Goal: Task Accomplishment & Management: Manage account settings

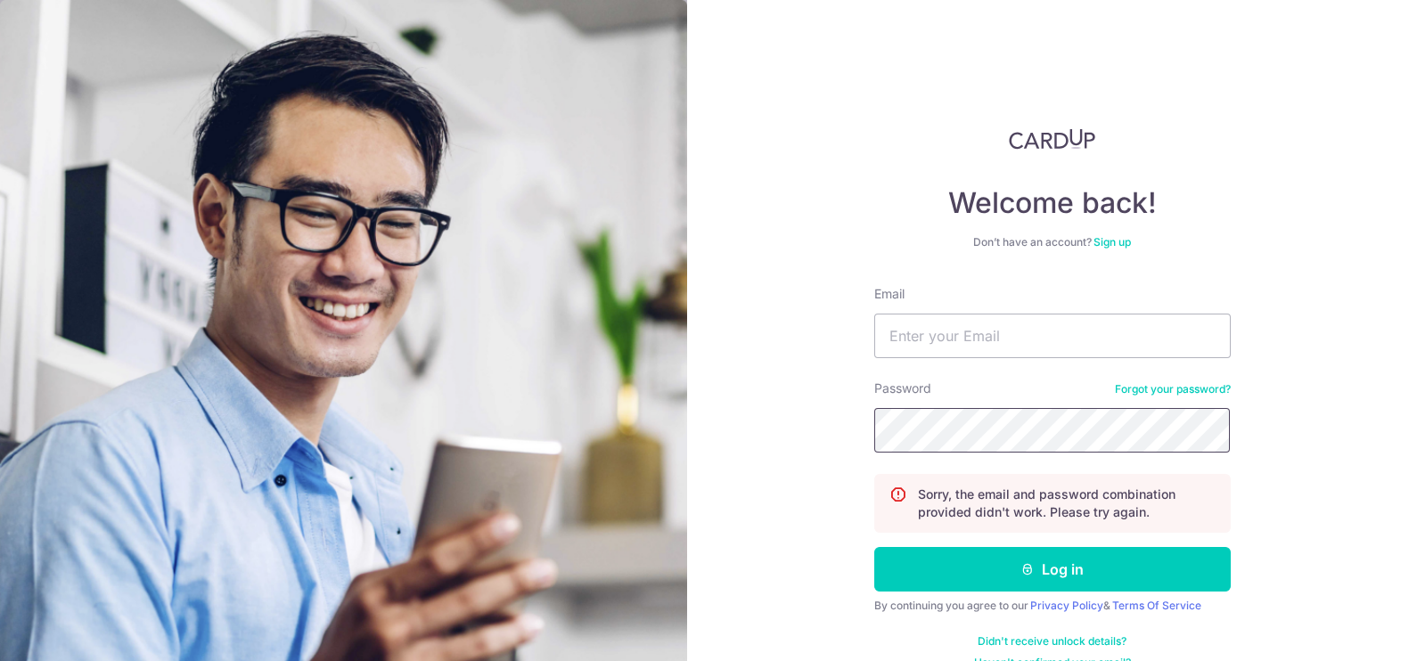
click at [874, 547] on button "Log in" at bounding box center [1052, 569] width 356 height 45
click at [959, 326] on input "Email" at bounding box center [1052, 336] width 356 height 45
type input "[EMAIL_ADDRESS][DOMAIN_NAME]"
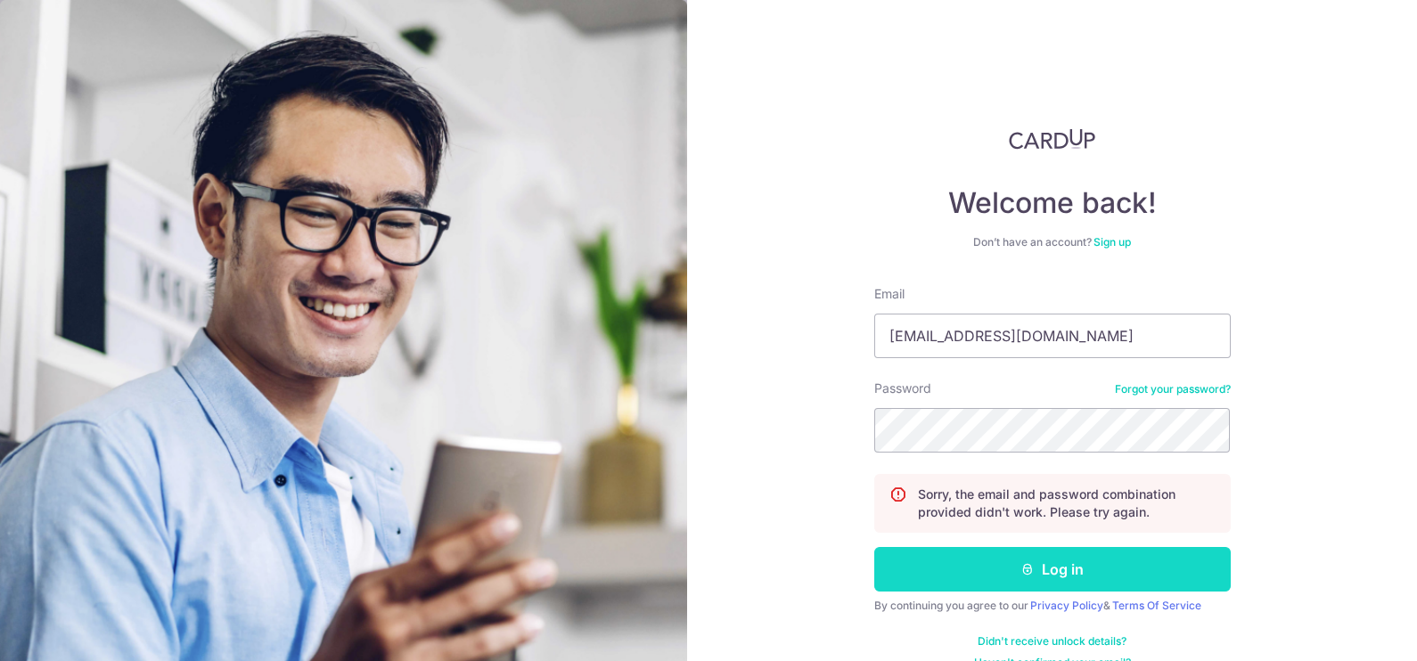
click at [1004, 560] on button "Log in" at bounding box center [1052, 569] width 356 height 45
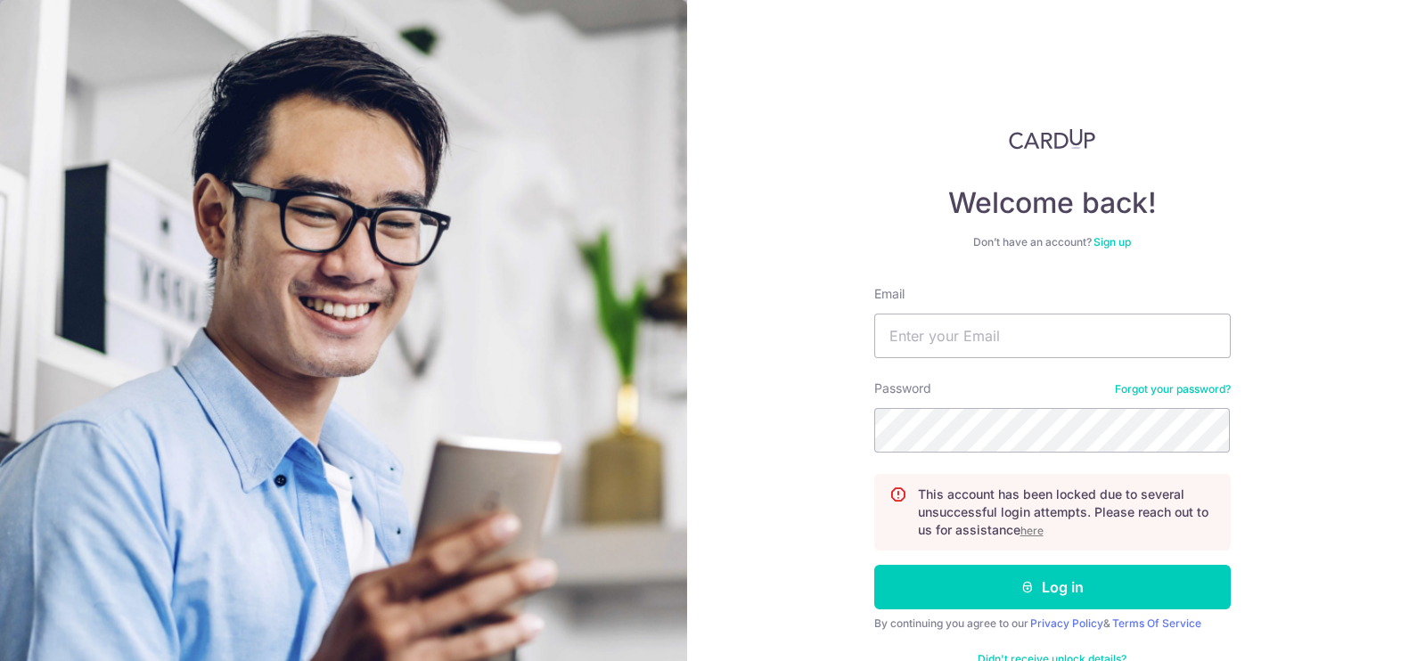
scroll to position [46, 0]
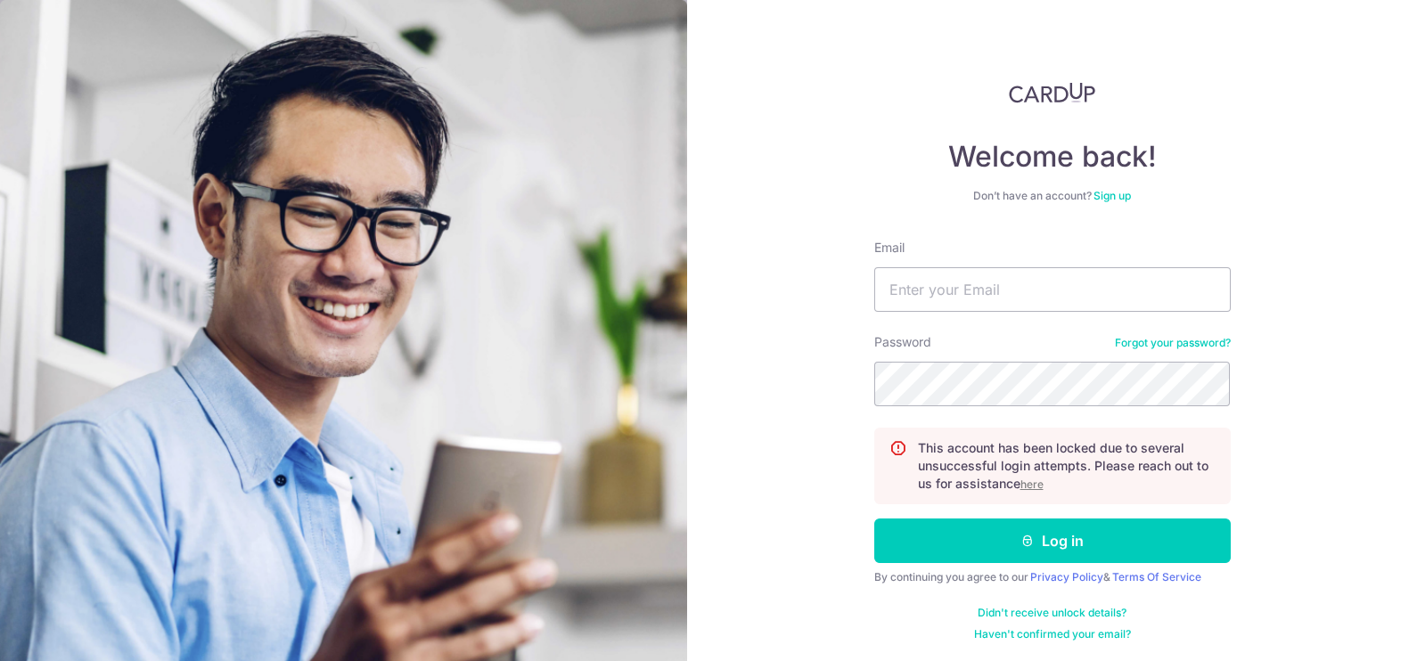
click at [1024, 480] on u "here" at bounding box center [1031, 484] width 23 height 13
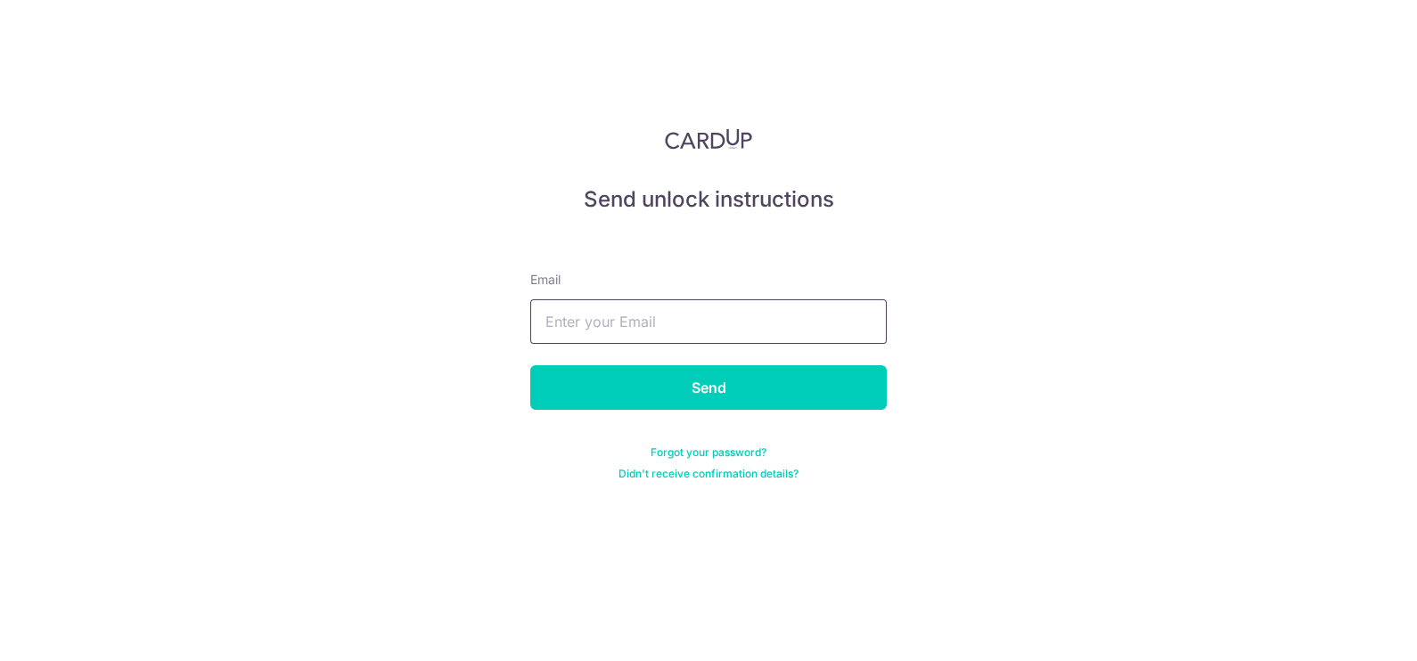
click at [733, 311] on input "text" at bounding box center [708, 321] width 356 height 45
type input "[EMAIL_ADDRESS][DOMAIN_NAME]"
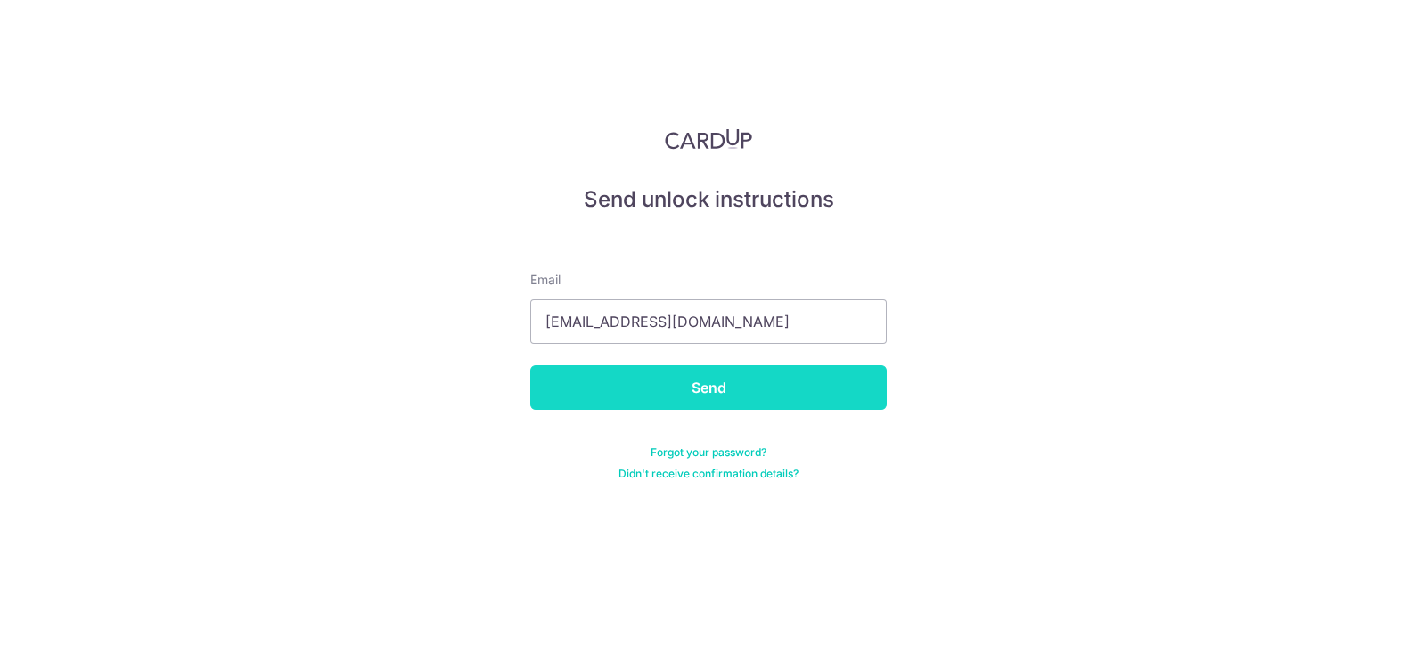
click at [616, 391] on input "Send" at bounding box center [708, 387] width 356 height 45
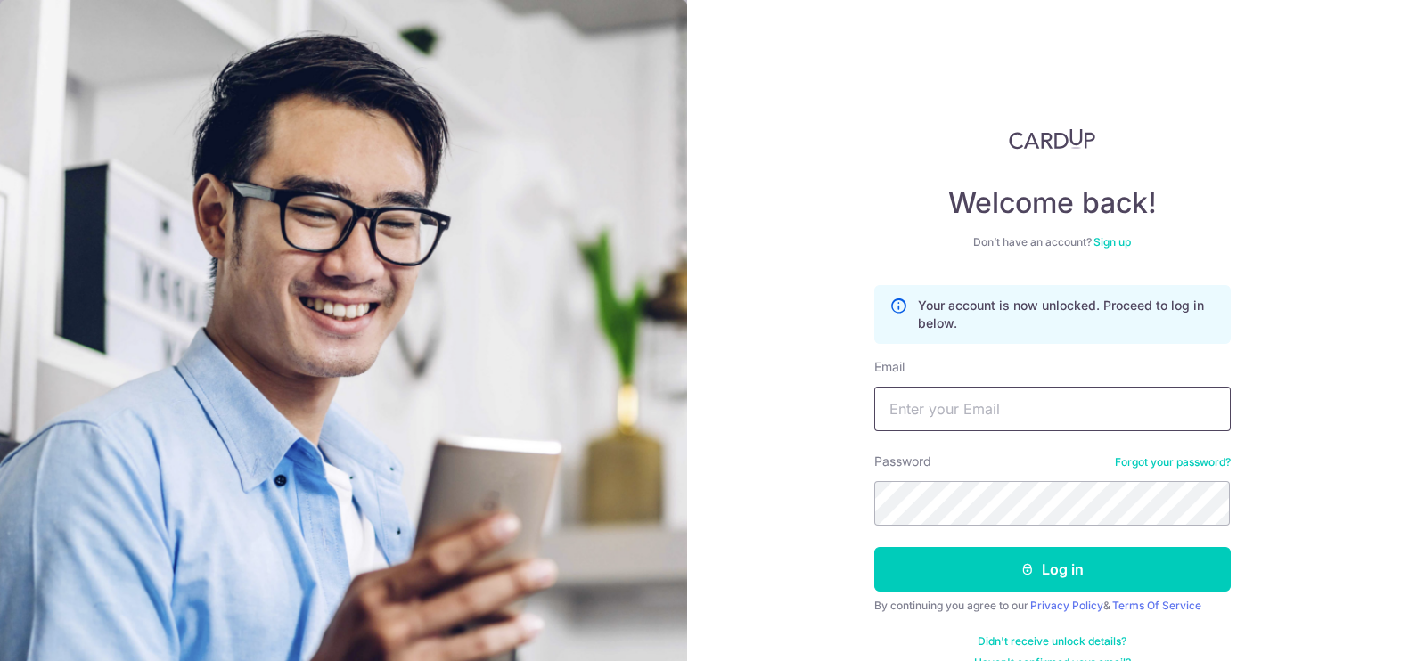
click at [1028, 413] on input "Email" at bounding box center [1052, 409] width 356 height 45
type input "[EMAIL_ADDRESS][DOMAIN_NAME]"
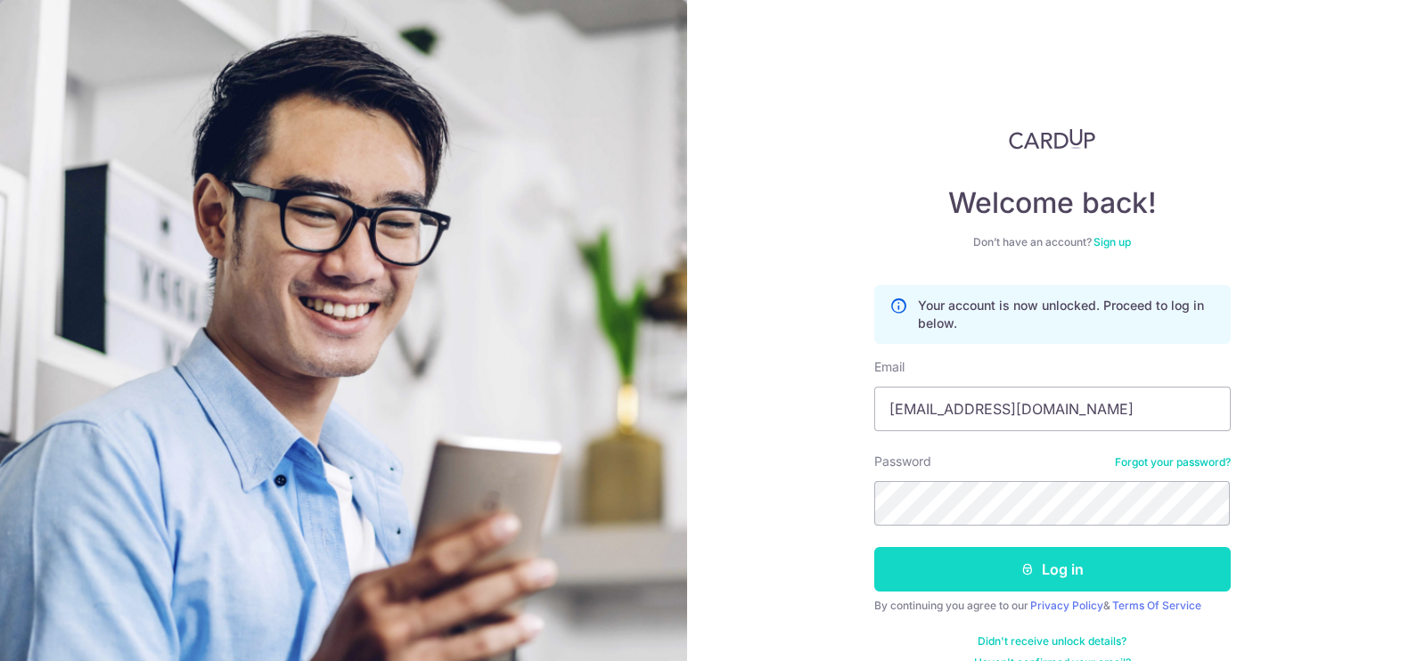
click at [976, 570] on button "Log in" at bounding box center [1052, 569] width 356 height 45
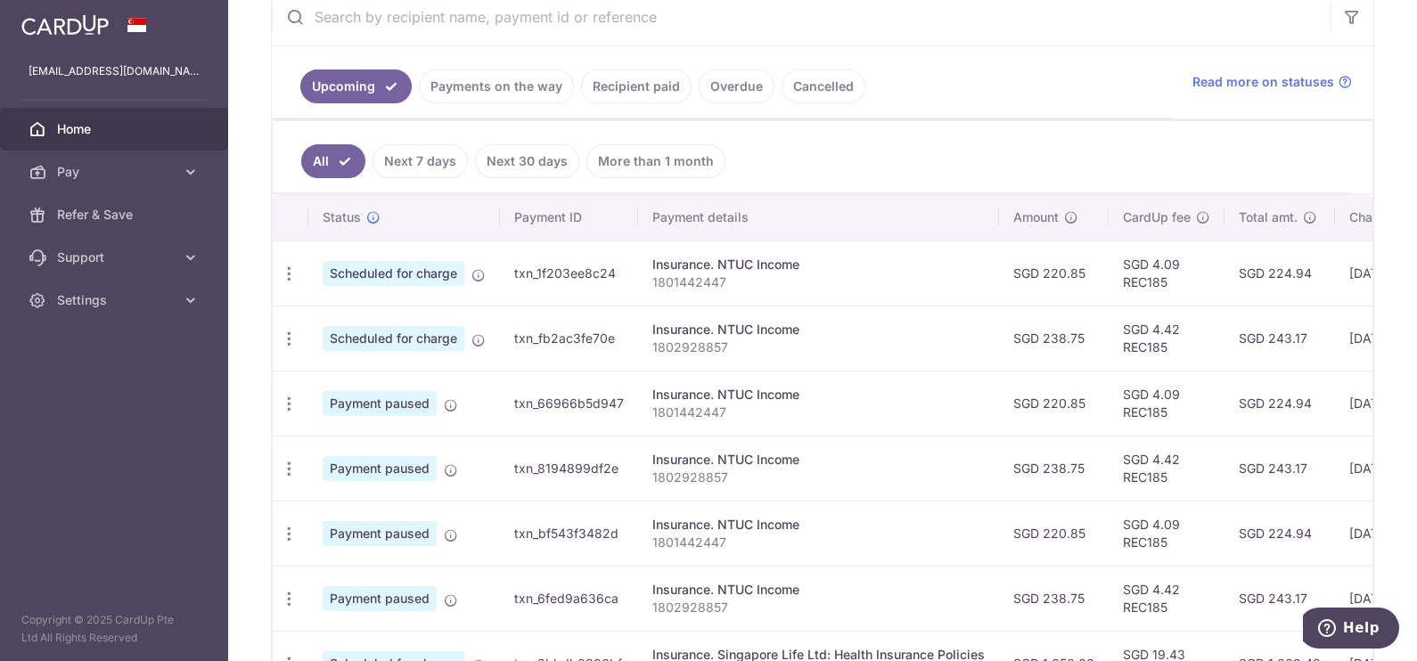
scroll to position [334, 0]
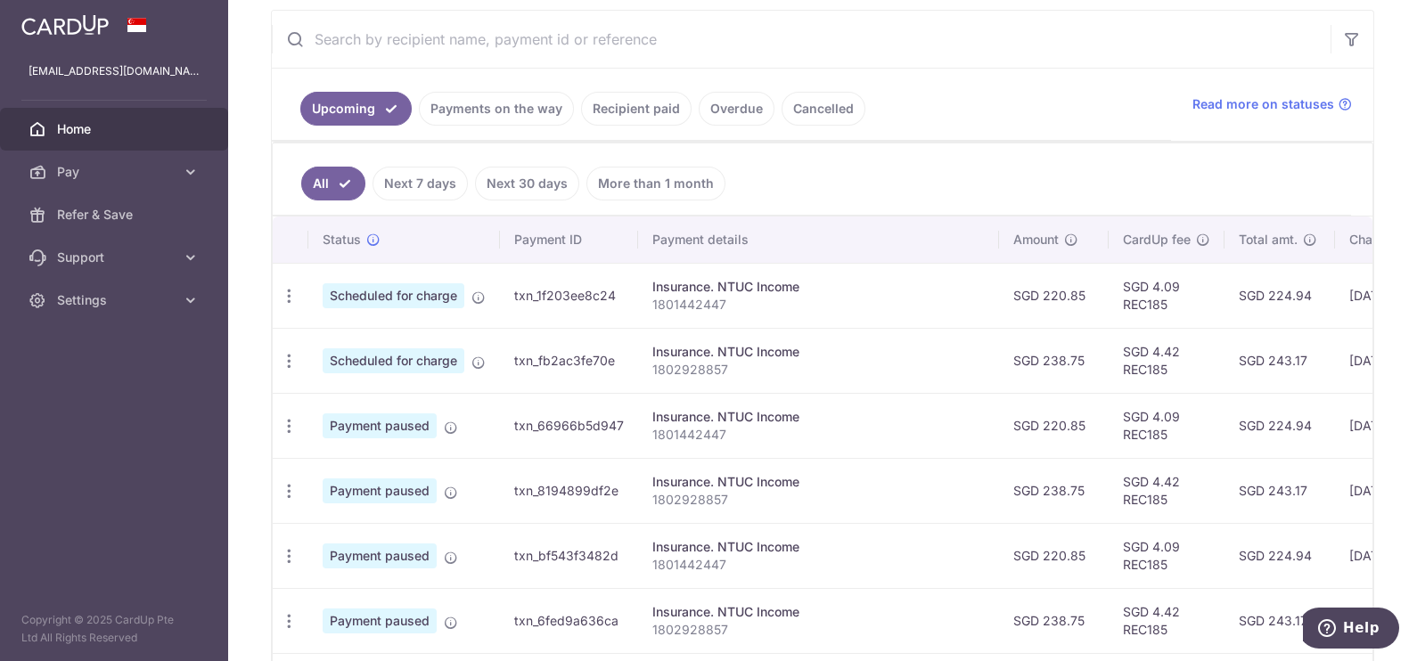
click at [611, 96] on link "Recipient paid" at bounding box center [636, 109] width 111 height 34
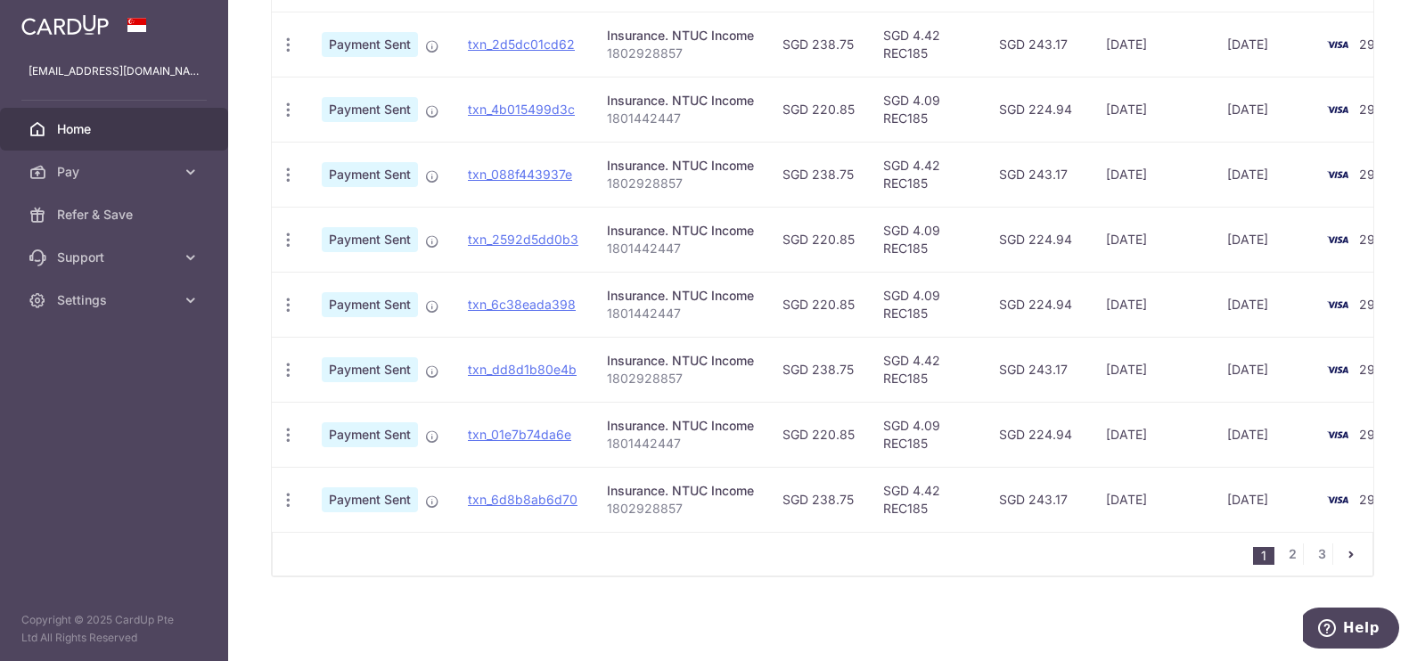
scroll to position [202, 0]
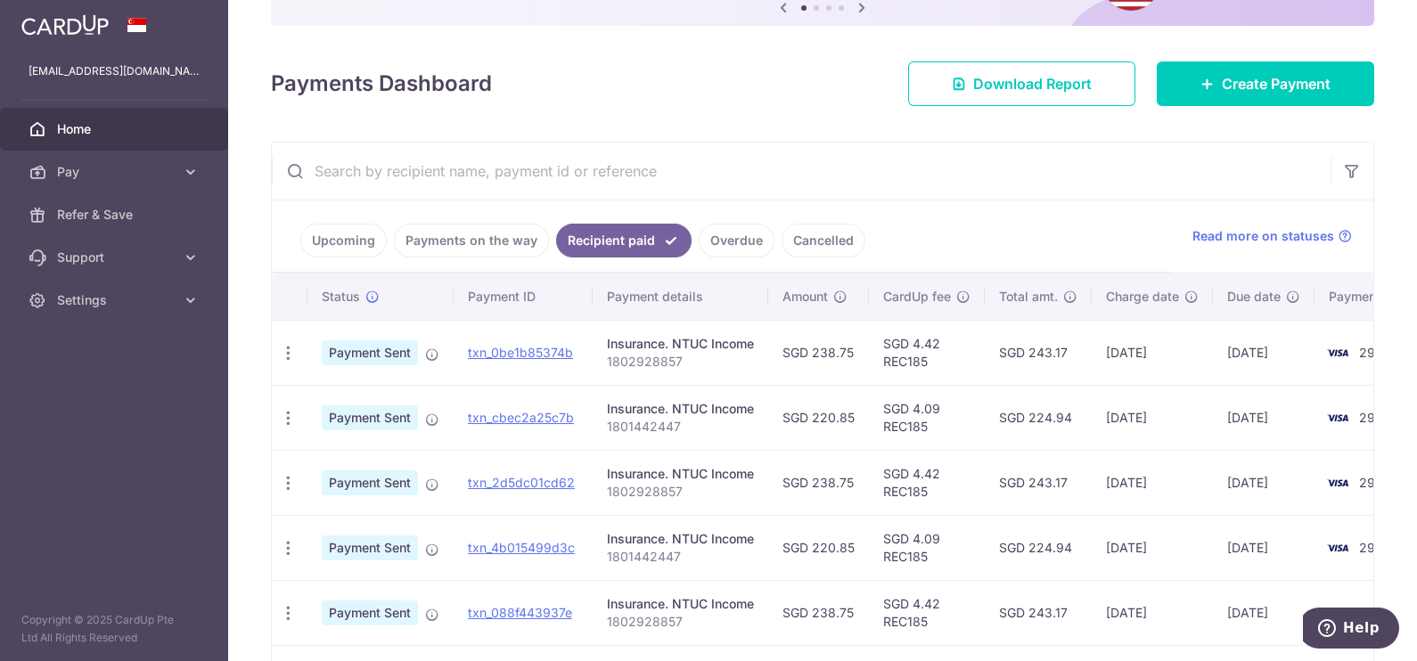
click at [504, 240] on link "Payments on the way" at bounding box center [471, 241] width 155 height 34
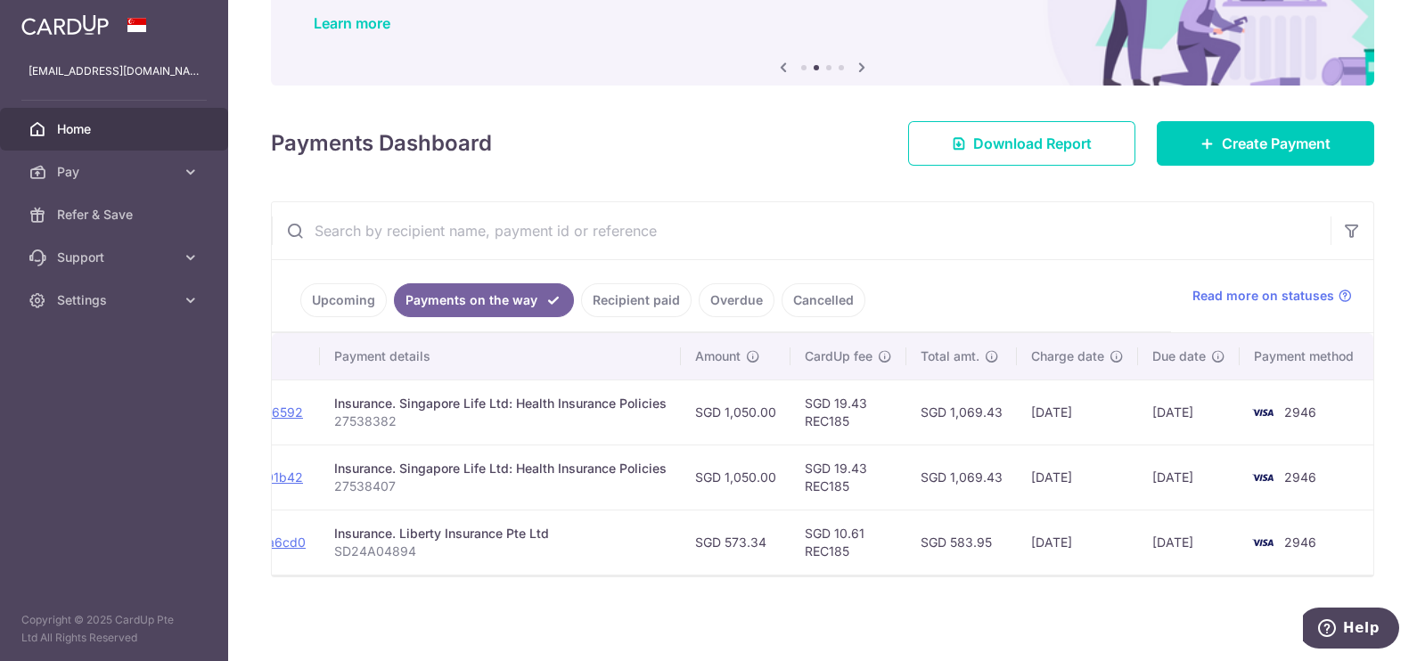
scroll to position [0, 0]
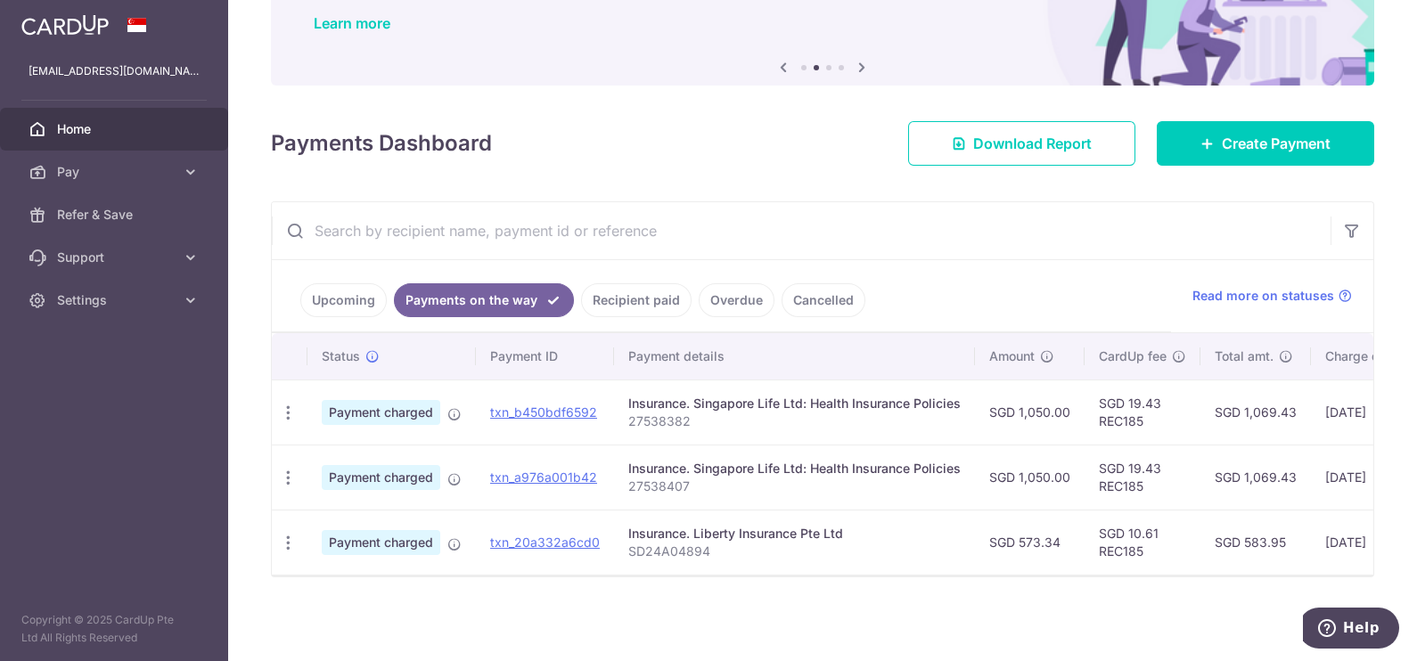
click at [349, 297] on link "Upcoming" at bounding box center [343, 300] width 86 height 34
